Goal: Information Seeking & Learning: Learn about a topic

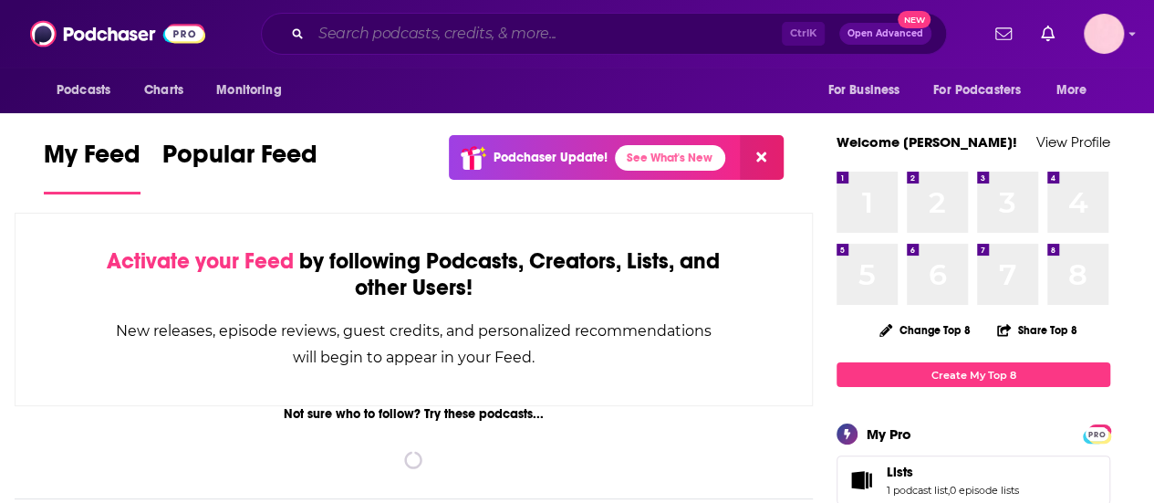
click at [386, 45] on input "Search podcasts, credits, & more..." at bounding box center [546, 33] width 471 height 29
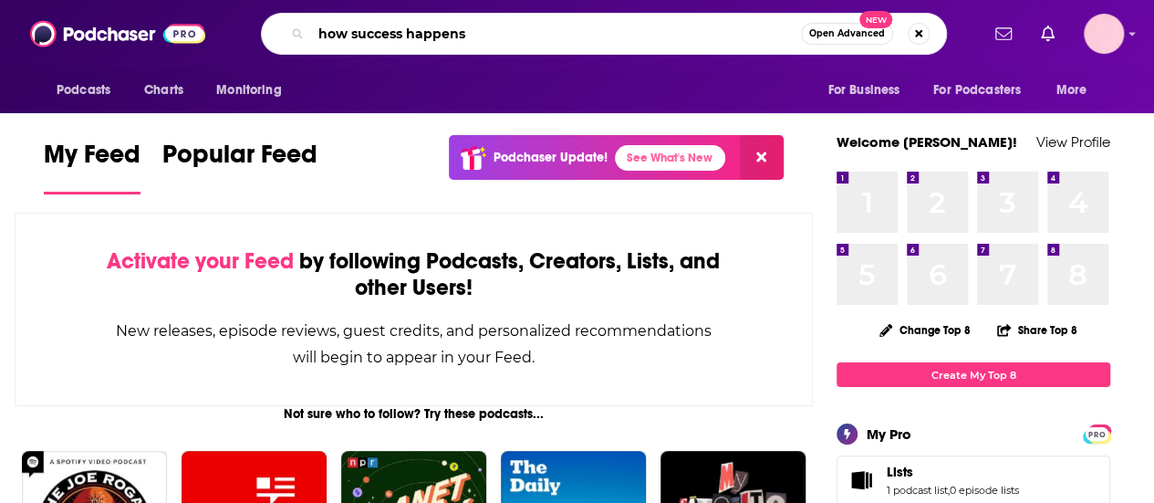
type input "how success happens"
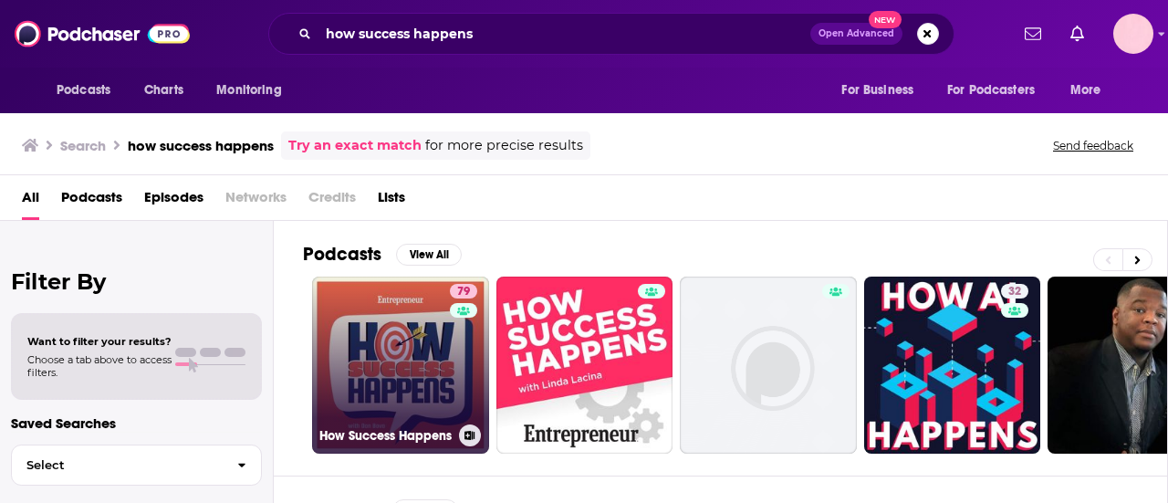
click at [384, 315] on link "79 How Success Happens" at bounding box center [400, 365] width 177 height 177
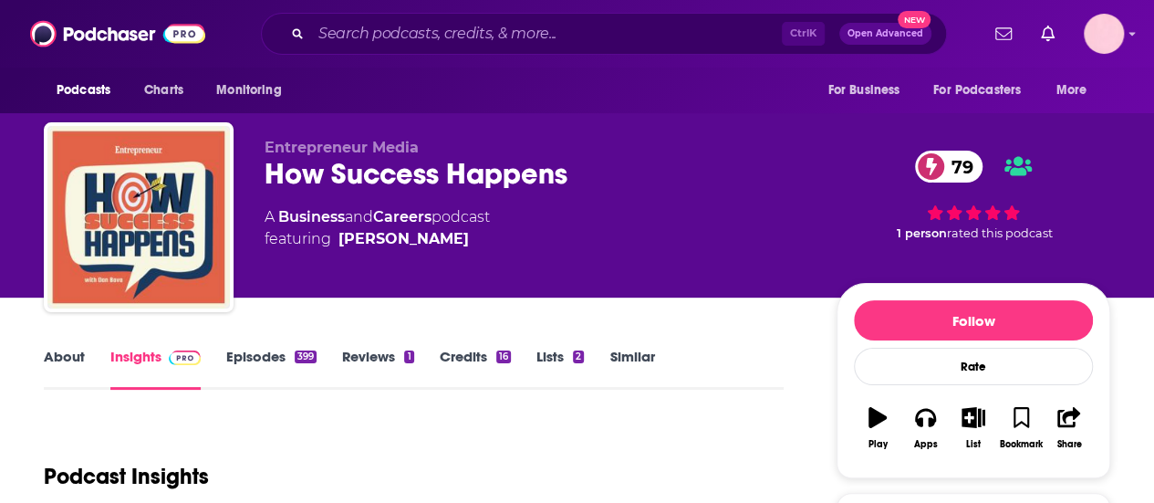
click at [256, 362] on link "Episodes 399" at bounding box center [271, 369] width 90 height 42
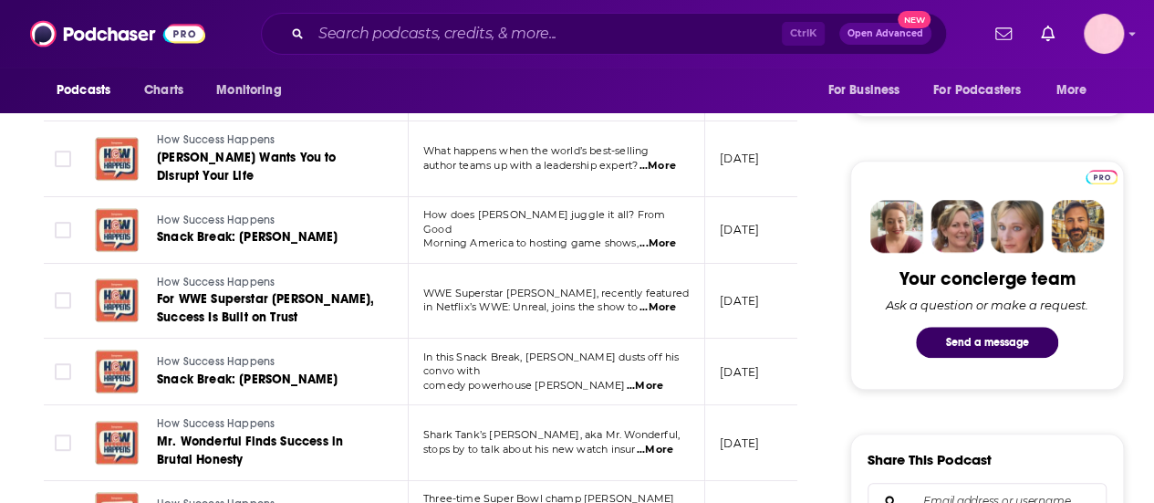
scroll to position [779, 0]
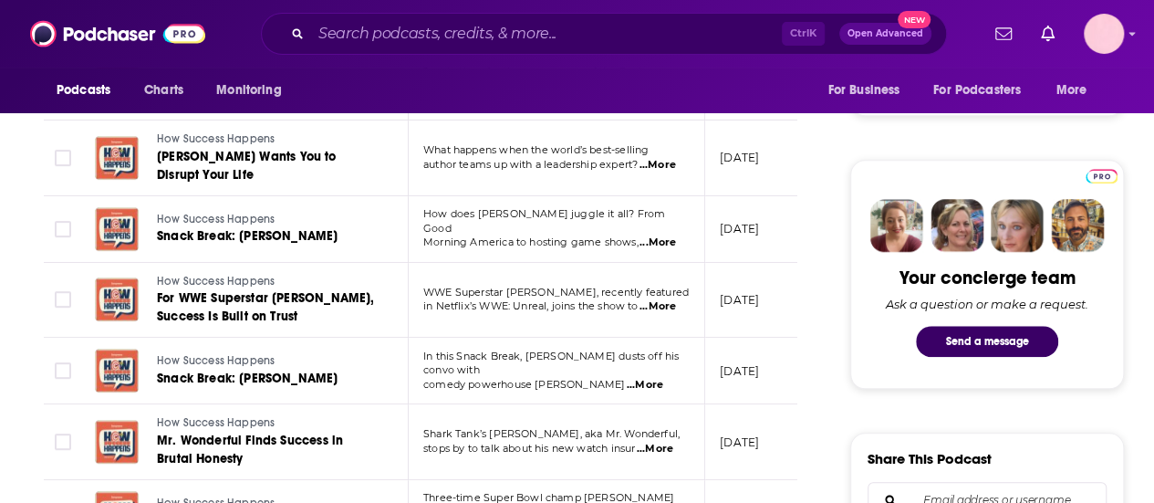
click at [670, 235] on span "...More" at bounding box center [658, 242] width 37 height 15
drag, startPoint x: 515, startPoint y: 150, endPoint x: 527, endPoint y: 193, distance: 44.5
click at [661, 235] on span "...More" at bounding box center [658, 242] width 37 height 15
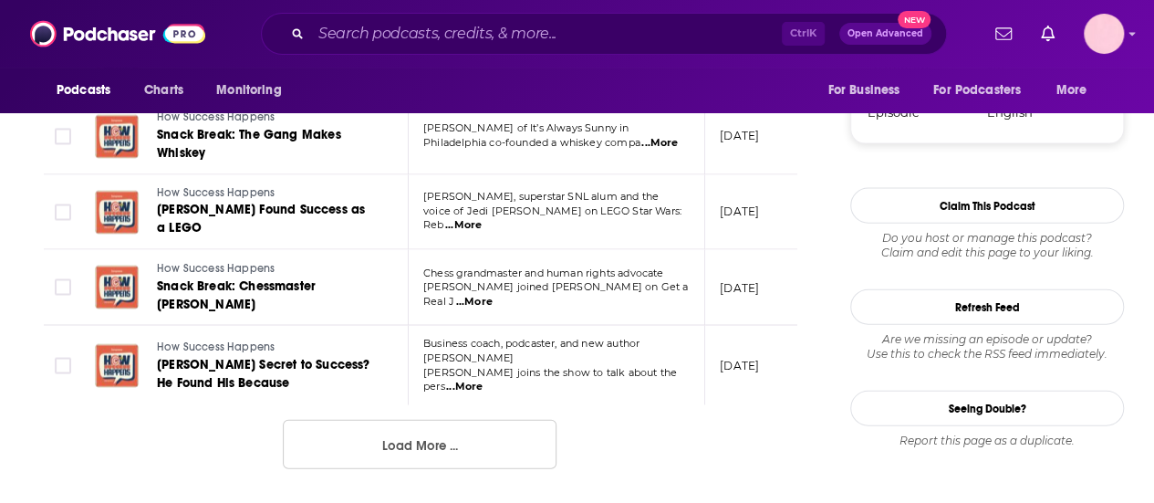
scroll to position [1980, 0]
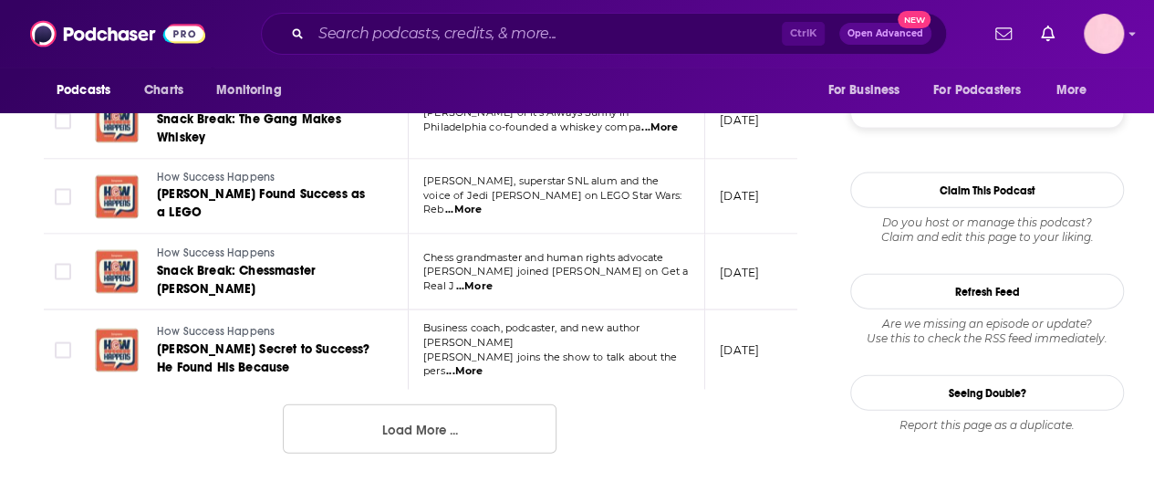
click at [354, 404] on button "Load More ..." at bounding box center [420, 428] width 274 height 49
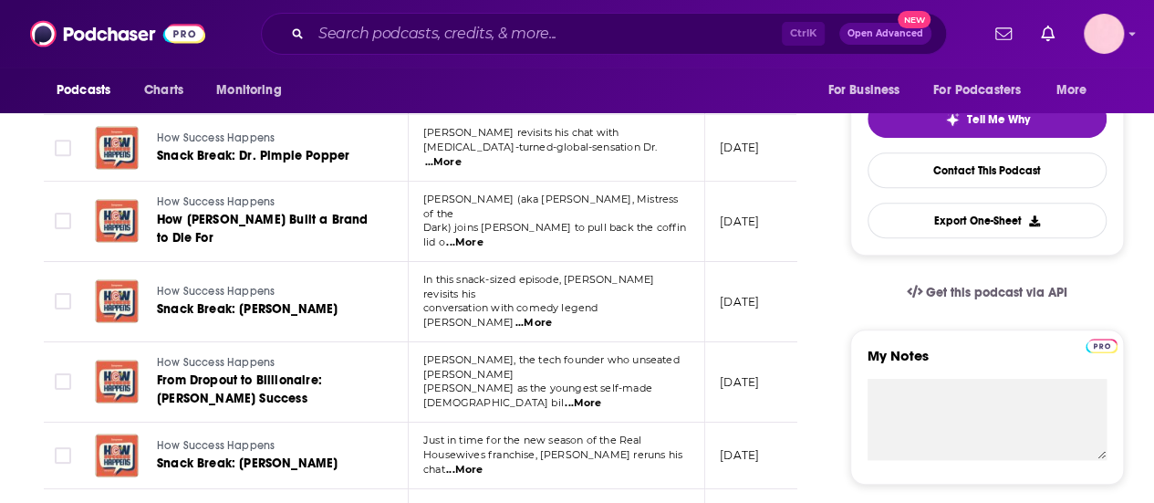
scroll to position [0, 0]
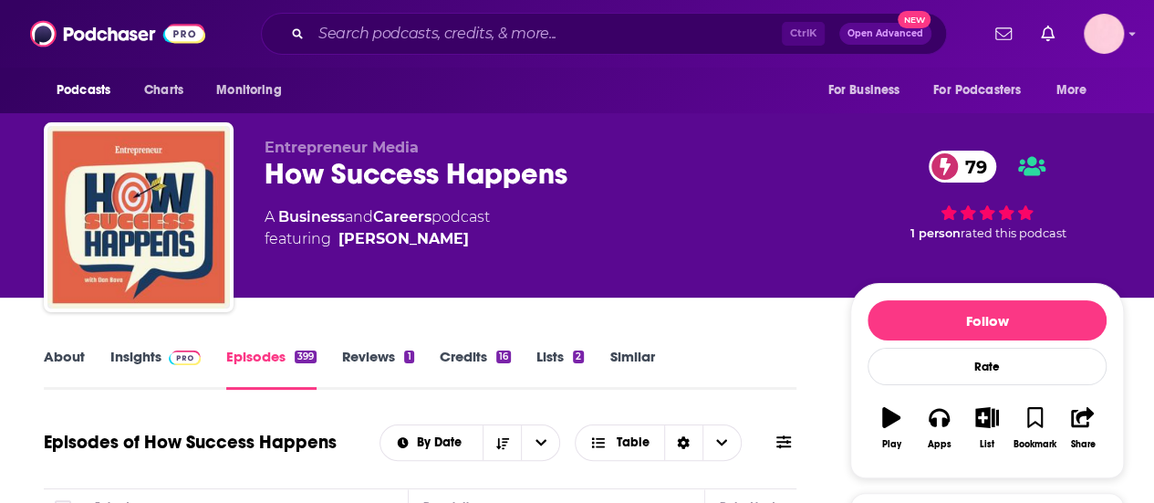
click at [371, 350] on link "Reviews 1" at bounding box center [377, 369] width 71 height 42
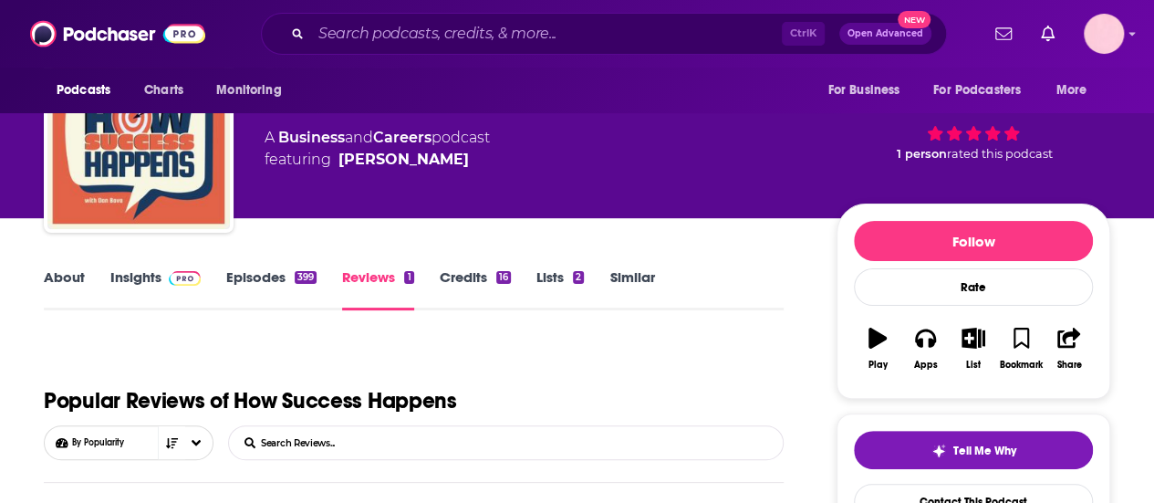
scroll to position [83, 0]
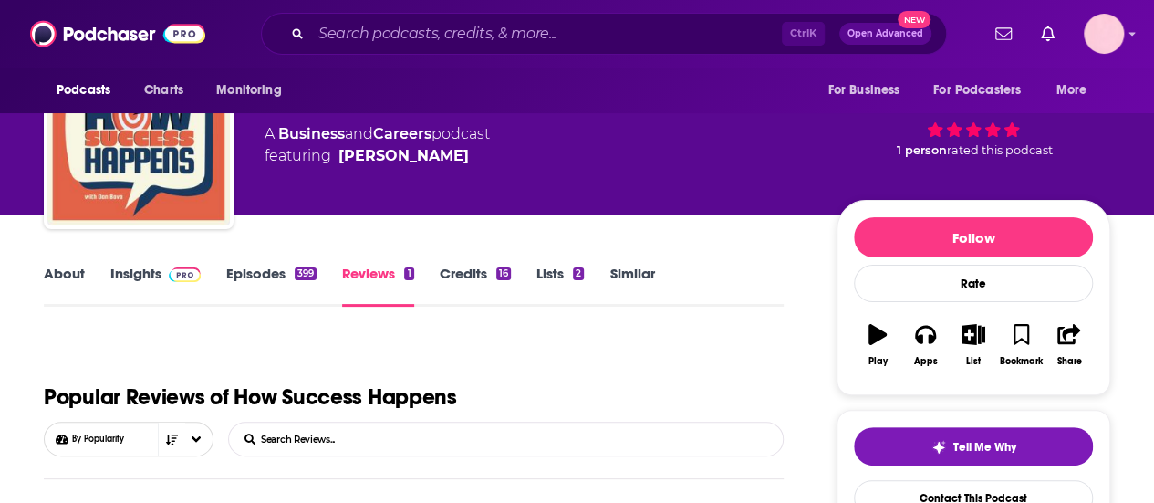
click at [500, 262] on div "About Insights Episodes 399 Reviews 1 Credits 16 Lists 2 Similar" at bounding box center [414, 284] width 740 height 45
click at [501, 266] on link "Credits 16" at bounding box center [475, 286] width 71 height 42
